Goal: Task Accomplishment & Management: Use online tool/utility

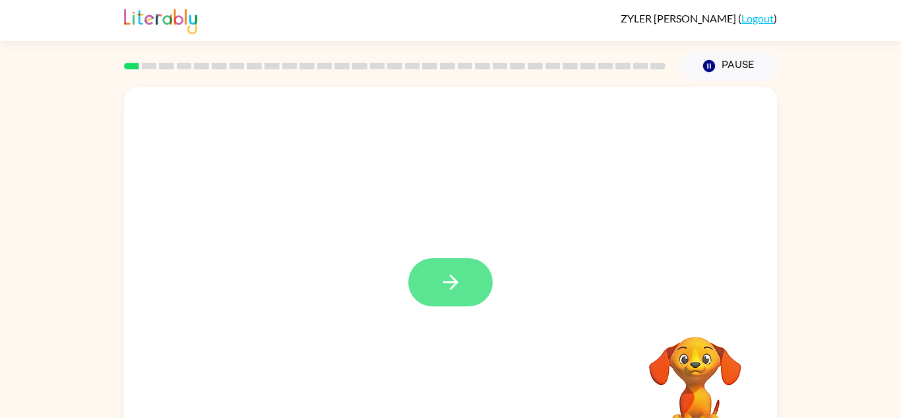
click at [467, 276] on button "button" at bounding box center [450, 282] width 84 height 48
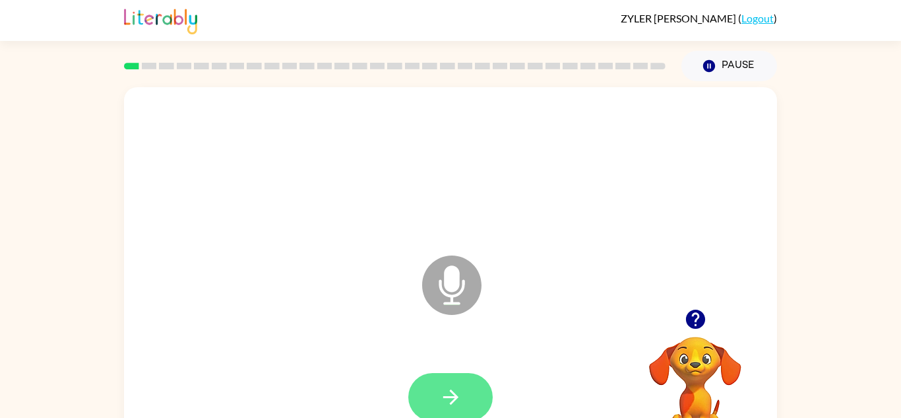
click at [465, 377] on button "button" at bounding box center [450, 397] width 84 height 48
click at [477, 397] on button "button" at bounding box center [450, 397] width 84 height 48
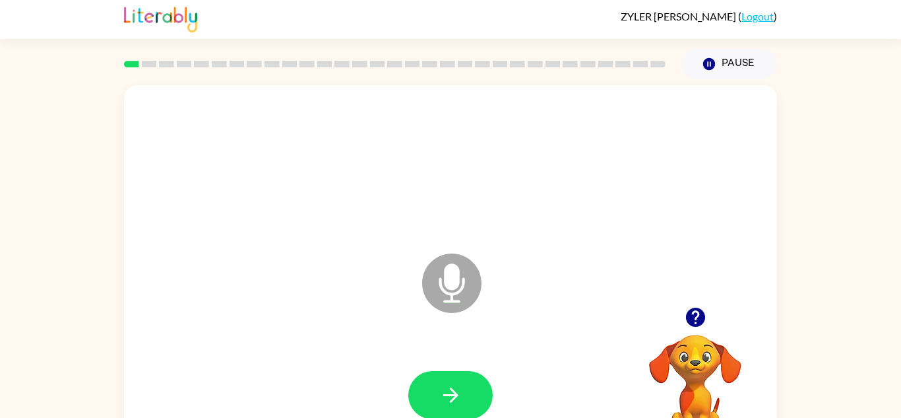
scroll to position [1, 0]
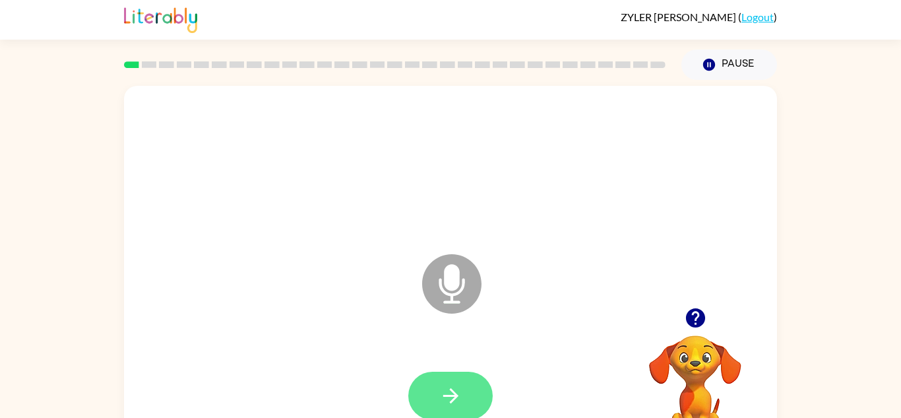
click at [440, 403] on icon "button" at bounding box center [450, 395] width 23 height 23
click at [439, 406] on icon "button" at bounding box center [450, 395] width 23 height 23
click at [438, 405] on button "button" at bounding box center [450, 396] width 84 height 48
click at [434, 395] on button "button" at bounding box center [450, 396] width 84 height 48
click at [432, 399] on button "button" at bounding box center [450, 396] width 84 height 48
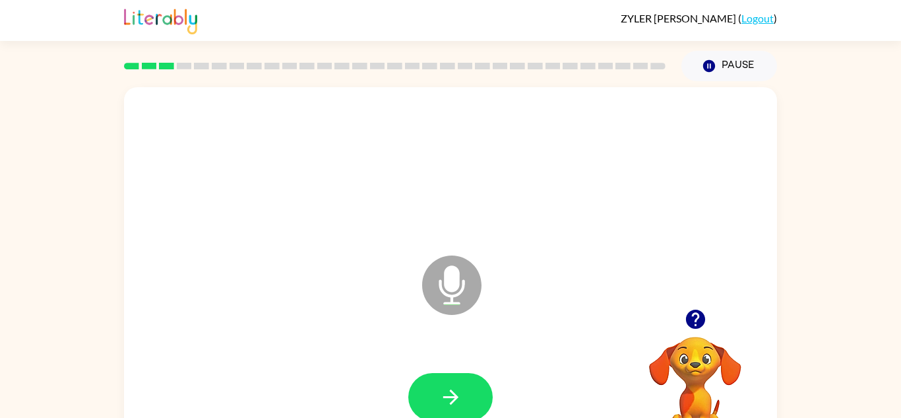
scroll to position [46, 0]
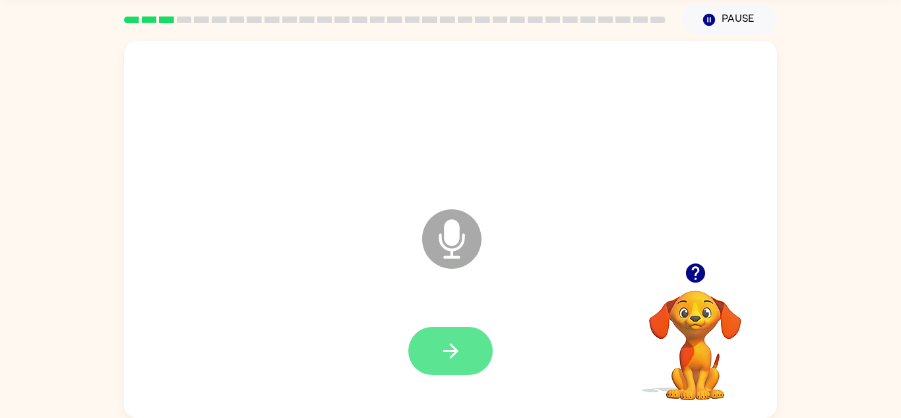
click at [465, 337] on button "button" at bounding box center [450, 351] width 84 height 48
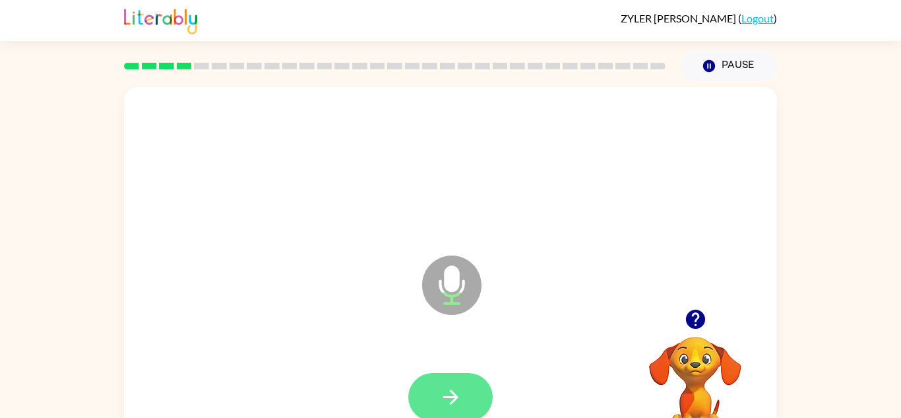
click at [432, 400] on button "button" at bounding box center [450, 397] width 84 height 48
click at [427, 390] on button "button" at bounding box center [450, 397] width 84 height 48
click at [464, 403] on button "button" at bounding box center [450, 397] width 84 height 48
click at [469, 396] on button "button" at bounding box center [450, 397] width 84 height 48
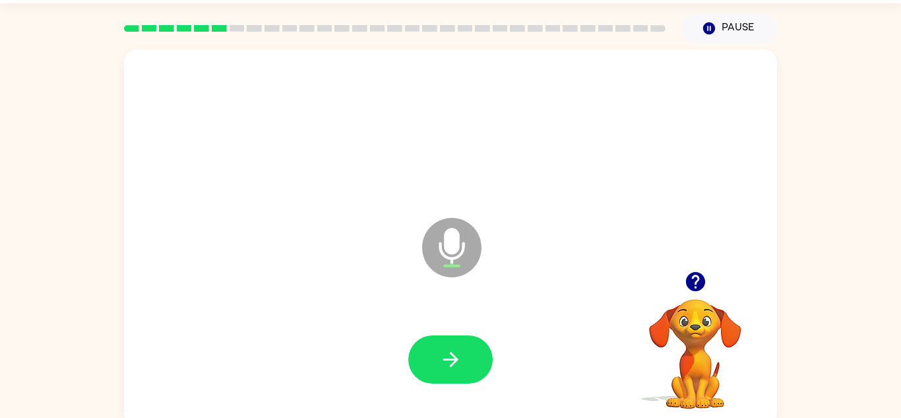
scroll to position [38, 0]
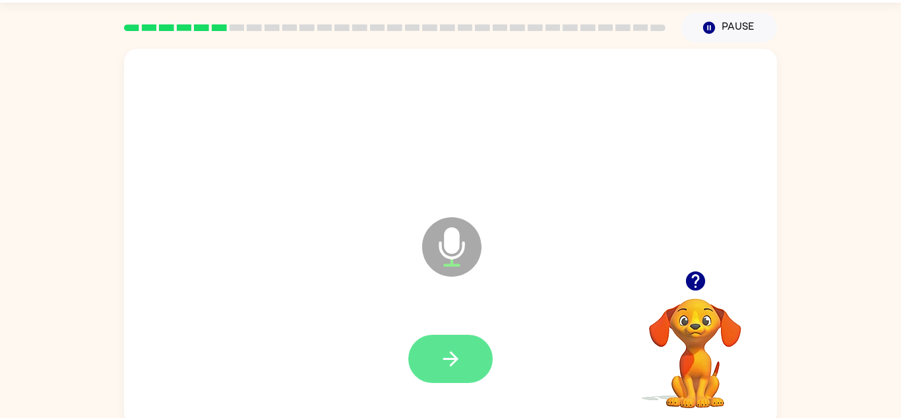
click at [469, 352] on button "button" at bounding box center [450, 359] width 84 height 48
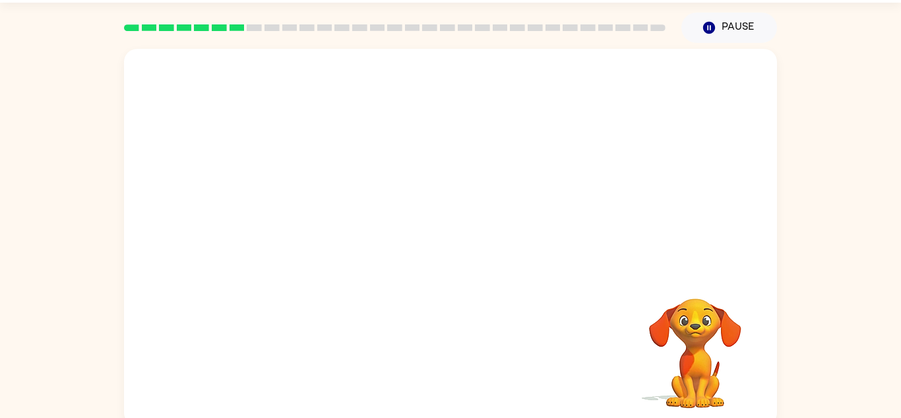
click at [22, 417] on div "Your browser must support playing .mp4 files to use Literably. Please try using…" at bounding box center [450, 234] width 901 height 383
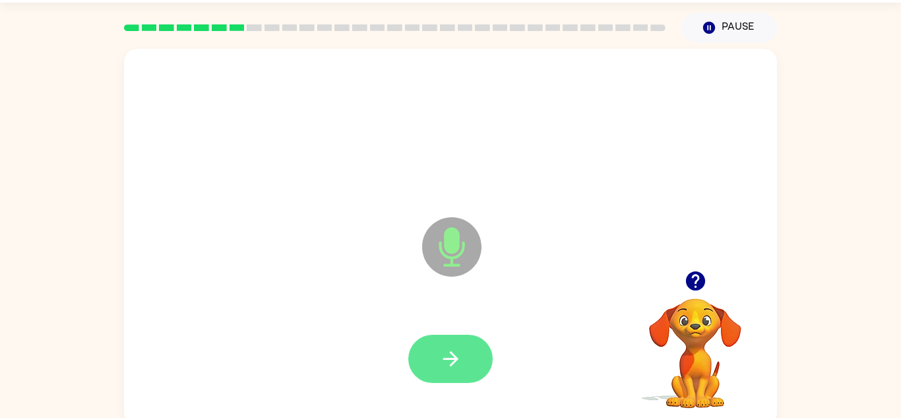
click at [467, 354] on button "button" at bounding box center [450, 359] width 84 height 48
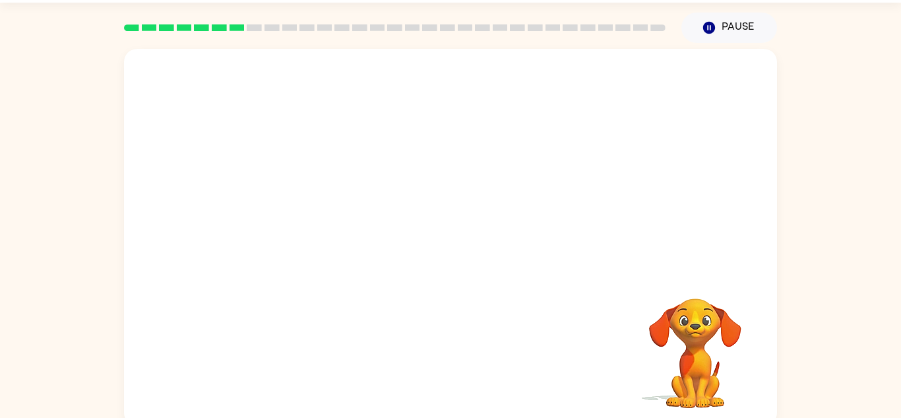
click at [732, 303] on video "Your browser must support playing .mp4 files to use Literably. Please try using…" at bounding box center [696, 344] width 132 height 132
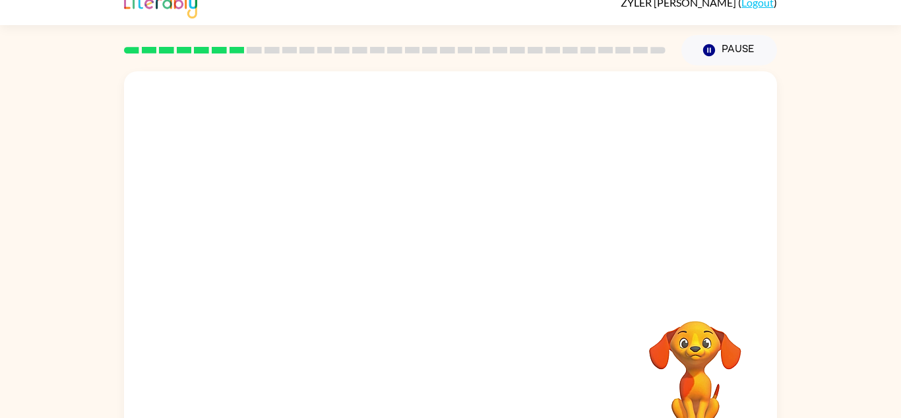
scroll to position [0, 0]
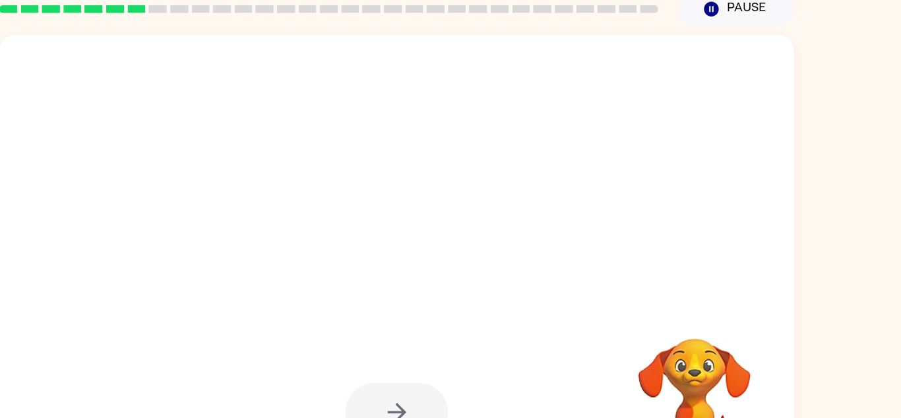
click at [649, 318] on video "Your browser must support playing .mp4 files to use Literably. Please try using…" at bounding box center [696, 382] width 132 height 132
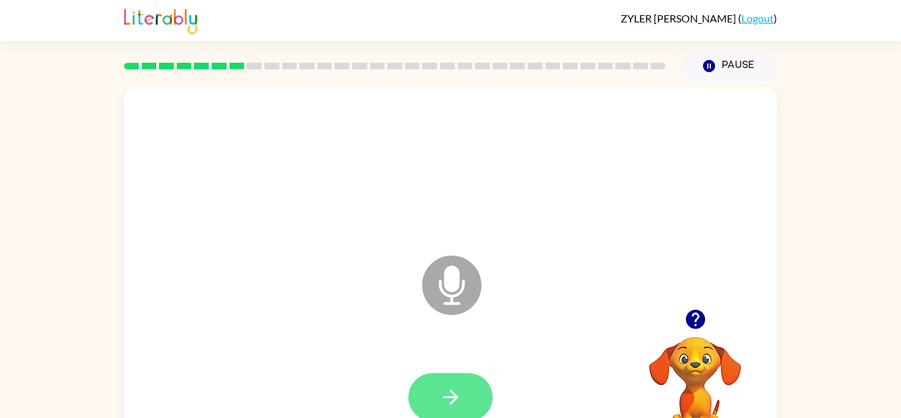
click at [436, 393] on button "button" at bounding box center [450, 397] width 84 height 48
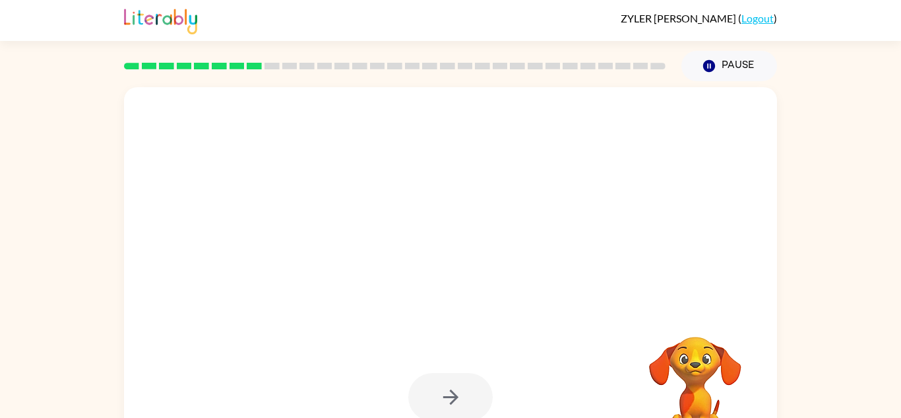
scroll to position [46, 0]
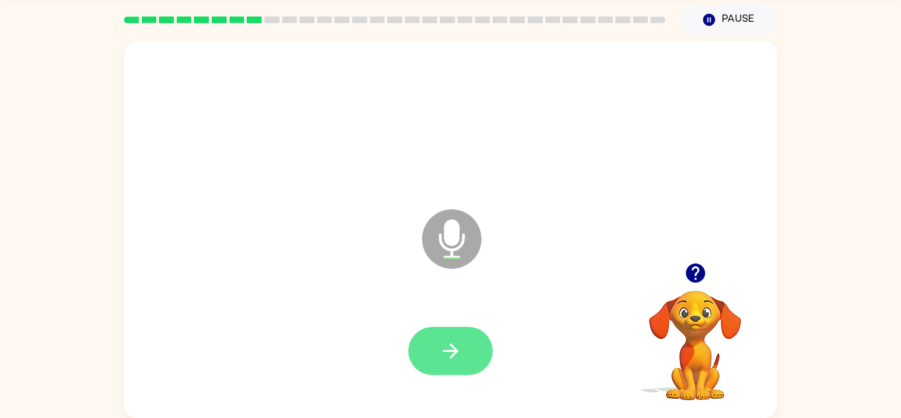
click at [434, 337] on button "button" at bounding box center [450, 351] width 84 height 48
click at [440, 359] on icon "button" at bounding box center [450, 350] width 23 height 23
click at [424, 362] on button "button" at bounding box center [450, 351] width 84 height 48
click at [428, 350] on button "button" at bounding box center [450, 351] width 84 height 48
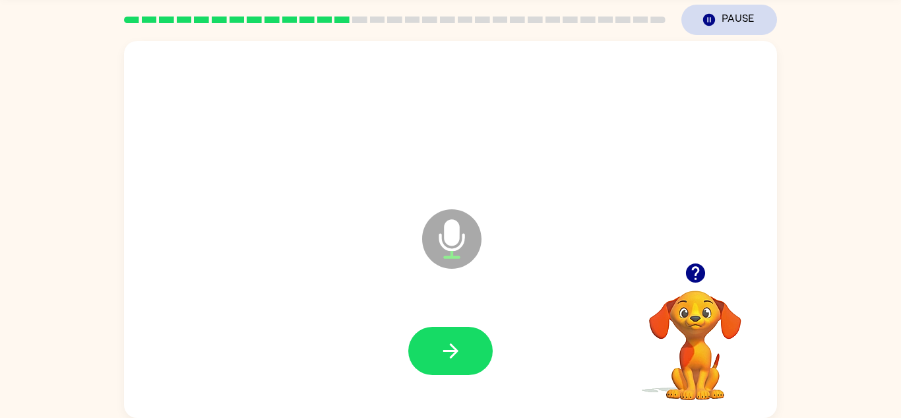
click at [730, 24] on button "Pause Pause" at bounding box center [730, 20] width 96 height 30
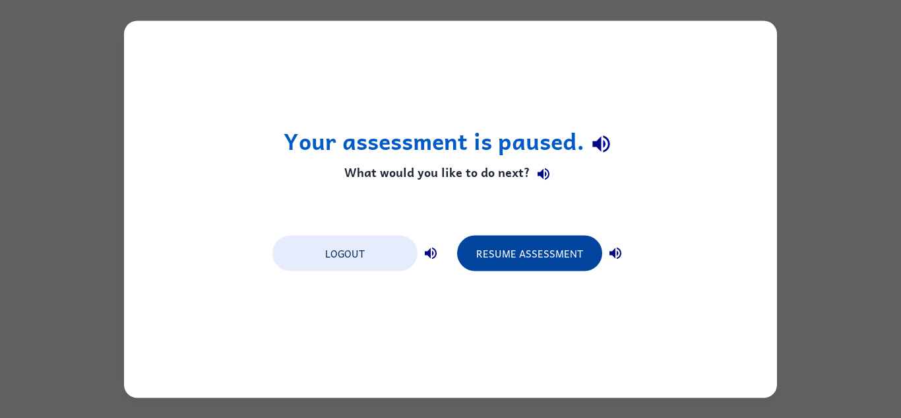
click at [562, 253] on button "Resume Assessment" at bounding box center [529, 253] width 145 height 36
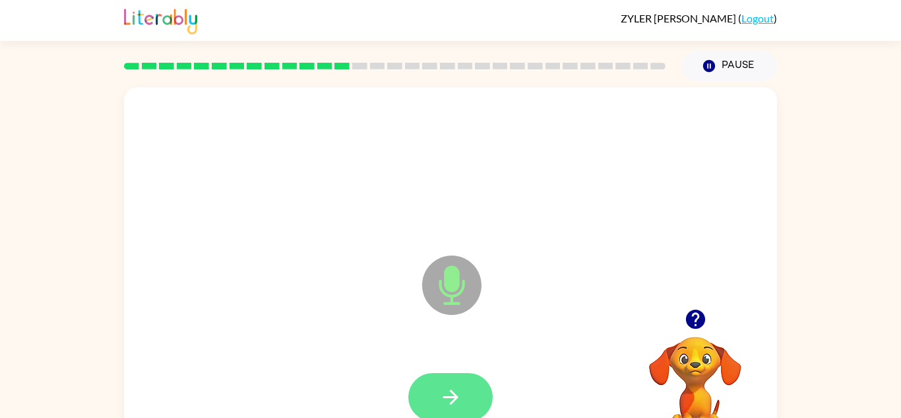
click at [436, 398] on button "button" at bounding box center [450, 397] width 84 height 48
click at [453, 373] on button "button" at bounding box center [450, 397] width 84 height 48
click at [454, 389] on icon "button" at bounding box center [450, 396] width 23 height 23
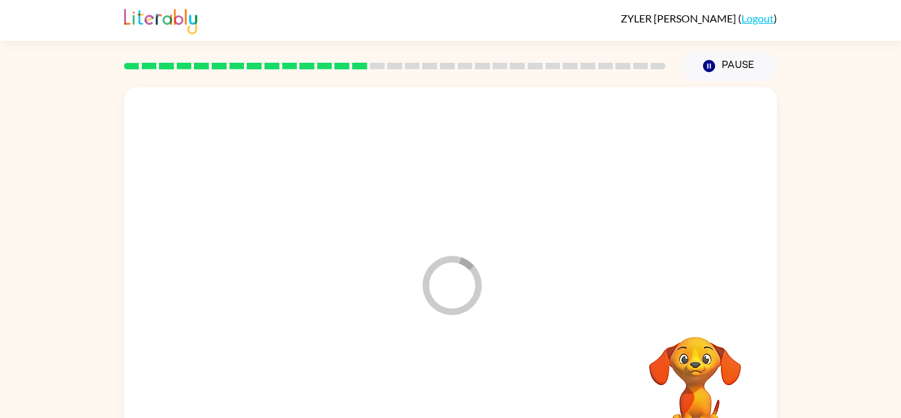
scroll to position [46, 0]
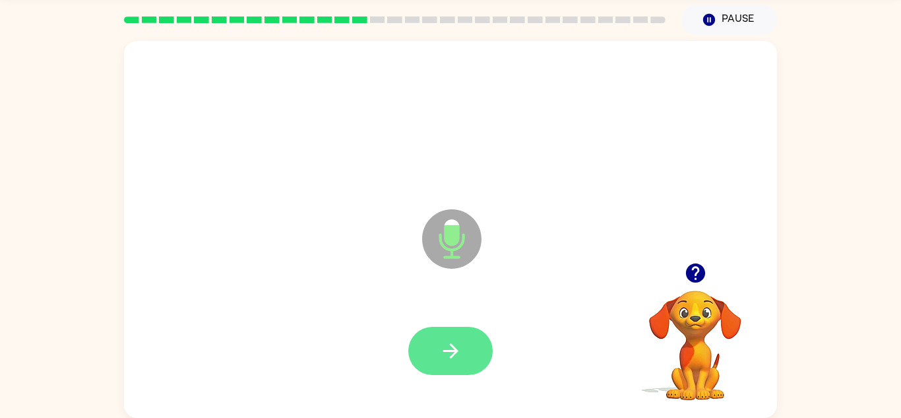
click at [432, 342] on button "button" at bounding box center [450, 351] width 84 height 48
click at [429, 340] on button "button" at bounding box center [450, 351] width 84 height 48
click at [428, 365] on button "button" at bounding box center [450, 351] width 84 height 48
click at [472, 363] on button "button" at bounding box center [450, 351] width 84 height 48
click at [445, 350] on icon "button" at bounding box center [450, 350] width 15 height 15
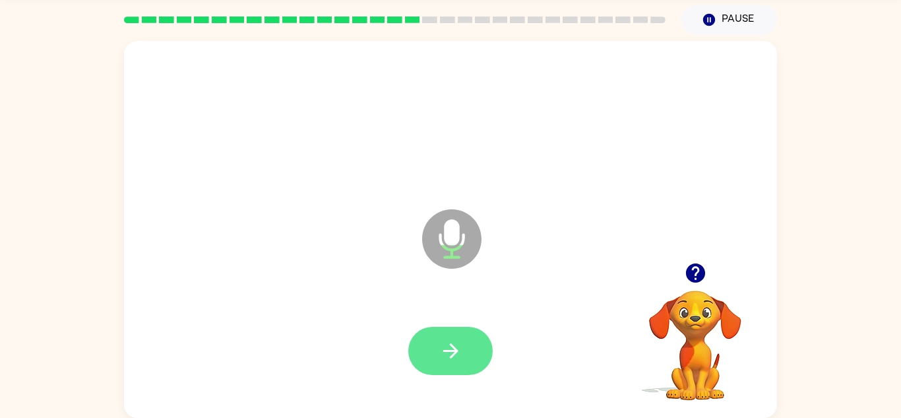
click at [439, 335] on button "button" at bounding box center [450, 351] width 84 height 48
click at [437, 371] on button "button" at bounding box center [450, 351] width 84 height 48
click at [443, 364] on button "button" at bounding box center [450, 351] width 84 height 48
click at [438, 347] on button "button" at bounding box center [450, 351] width 84 height 48
click at [459, 342] on icon "button" at bounding box center [450, 350] width 23 height 23
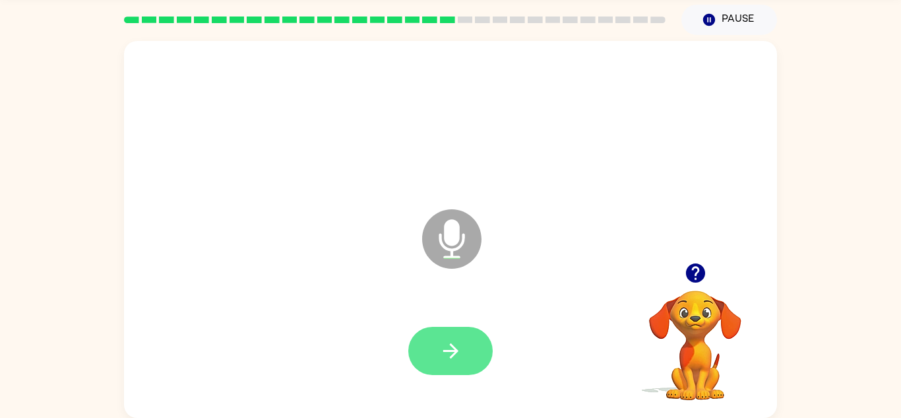
click at [457, 352] on icon "button" at bounding box center [450, 350] width 15 height 15
click at [467, 348] on button "button" at bounding box center [450, 351] width 84 height 48
click at [455, 359] on icon "button" at bounding box center [450, 350] width 23 height 23
click at [438, 350] on button "button" at bounding box center [450, 351] width 84 height 48
click at [453, 356] on icon "button" at bounding box center [450, 350] width 15 height 15
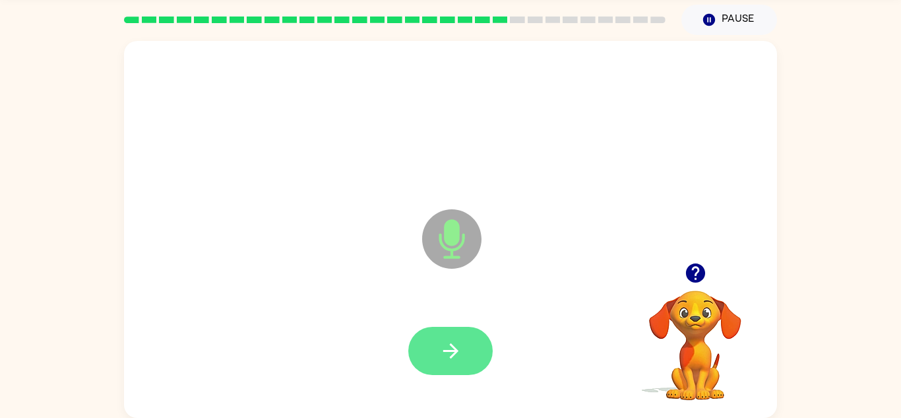
click at [438, 342] on button "button" at bounding box center [450, 351] width 84 height 48
click at [435, 333] on button "button" at bounding box center [450, 351] width 84 height 48
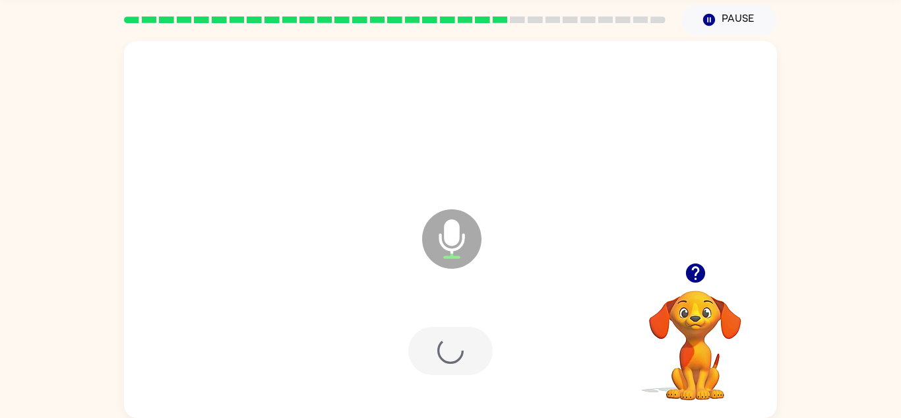
click at [436, 354] on div at bounding box center [450, 351] width 84 height 48
click at [435, 352] on button "button" at bounding box center [450, 351] width 84 height 48
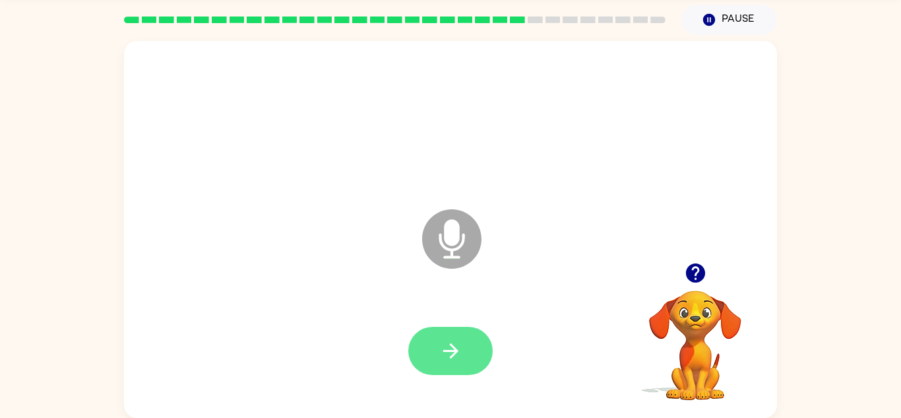
click at [430, 371] on button "button" at bounding box center [450, 351] width 84 height 48
click at [431, 358] on button "button" at bounding box center [450, 351] width 84 height 48
click at [445, 356] on icon "button" at bounding box center [450, 350] width 23 height 23
click at [435, 342] on button "button" at bounding box center [450, 351] width 84 height 48
click at [437, 354] on button "button" at bounding box center [450, 351] width 84 height 48
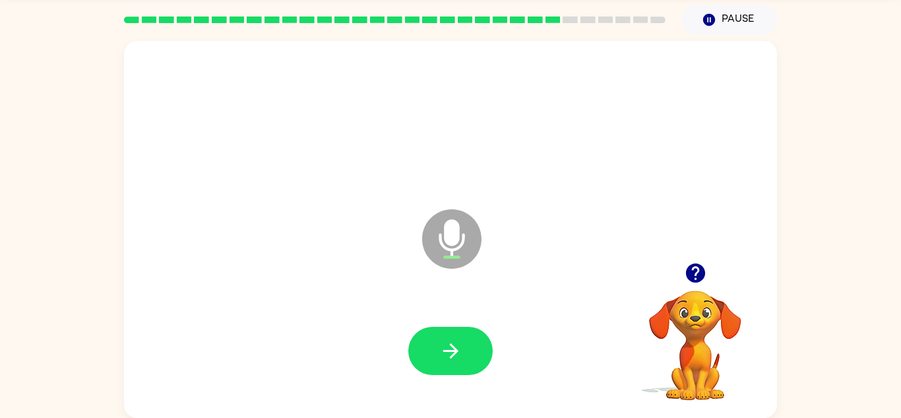
click at [437, 354] on button "button" at bounding box center [450, 351] width 84 height 48
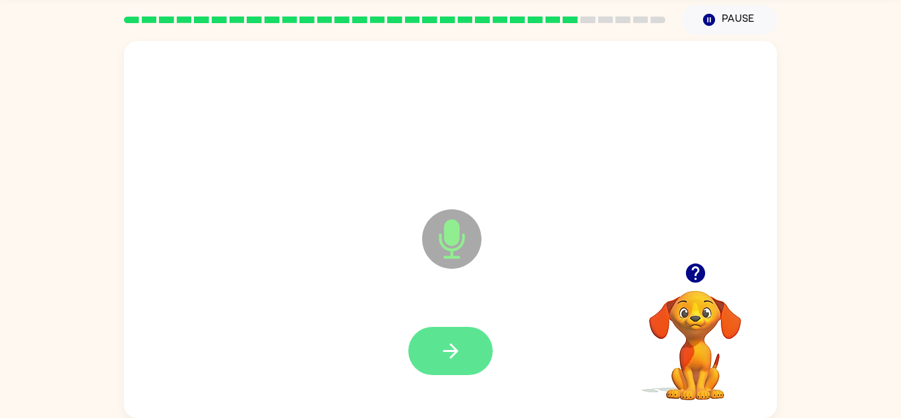
click at [426, 346] on button "button" at bounding box center [450, 351] width 84 height 48
click at [436, 356] on button "button" at bounding box center [450, 351] width 84 height 48
click at [455, 366] on button "button" at bounding box center [450, 351] width 84 height 48
click at [436, 373] on button "button" at bounding box center [450, 351] width 84 height 48
click at [439, 348] on icon "button" at bounding box center [450, 350] width 23 height 23
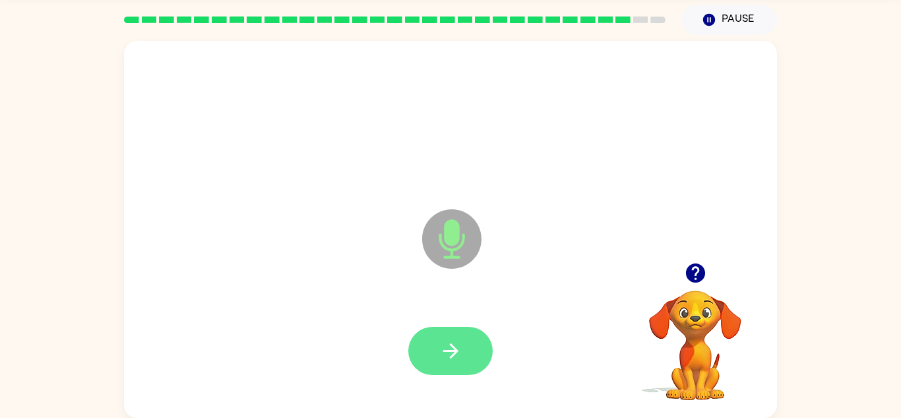
click at [436, 358] on button "button" at bounding box center [450, 351] width 84 height 48
click at [439, 373] on button "button" at bounding box center [450, 351] width 84 height 48
click at [442, 350] on icon "button" at bounding box center [450, 350] width 23 height 23
click at [447, 370] on button "button" at bounding box center [450, 351] width 84 height 48
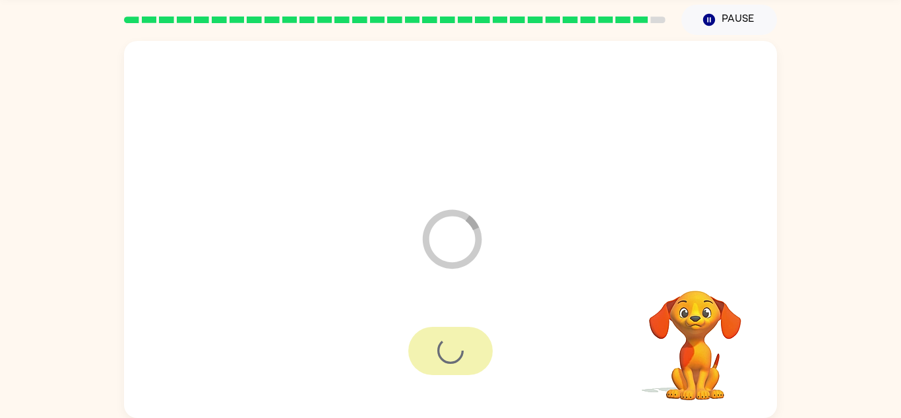
scroll to position [22, 0]
